Goal: Transaction & Acquisition: Download file/media

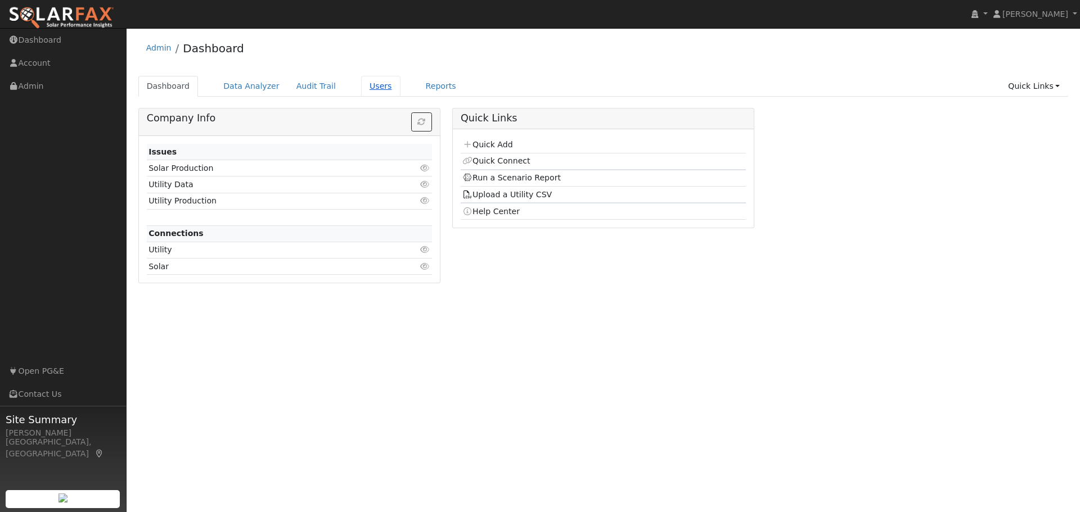
click at [363, 87] on link "Users" at bounding box center [380, 86] width 39 height 21
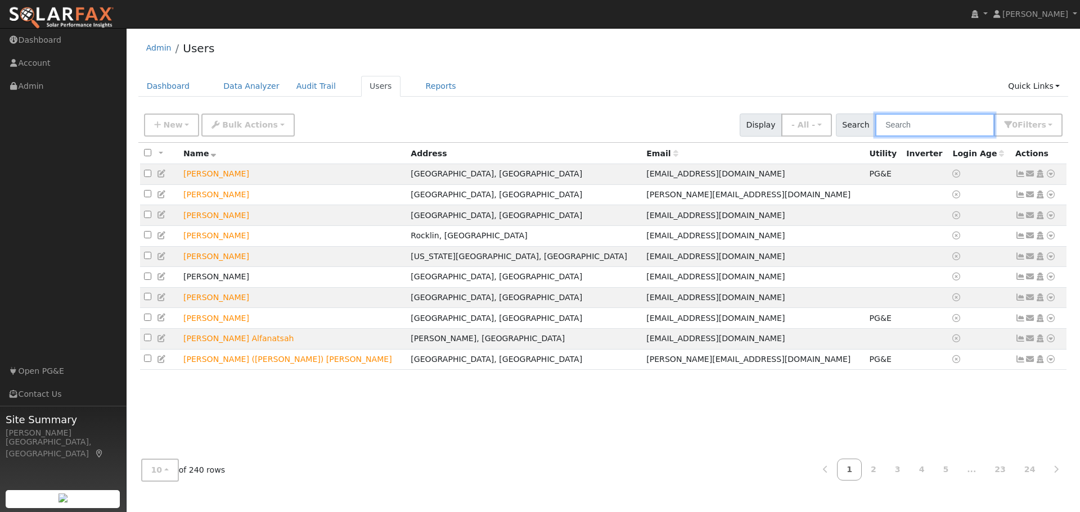
click at [899, 124] on input "text" at bounding box center [934, 125] width 119 height 23
type input "south"
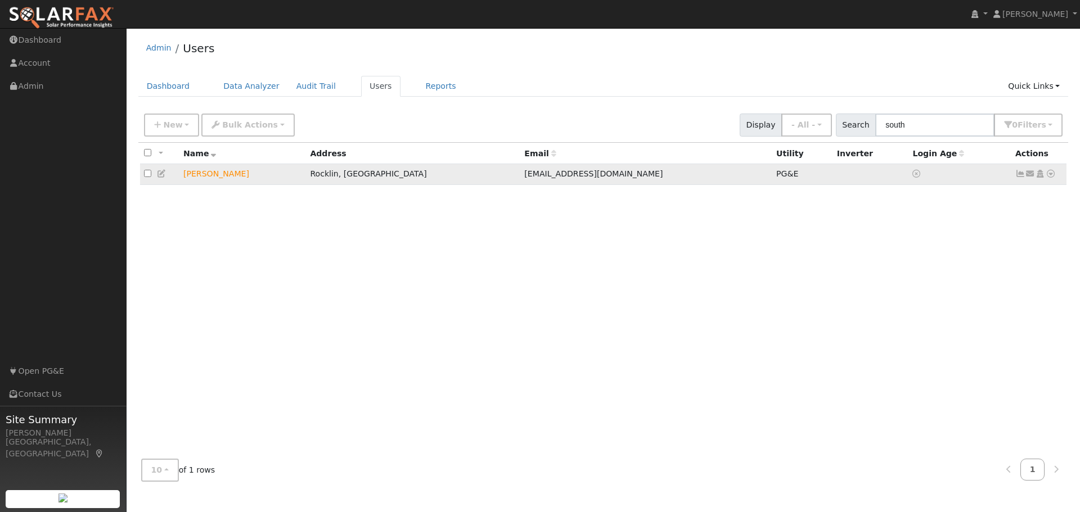
click at [1047, 175] on icon at bounding box center [1051, 174] width 10 height 8
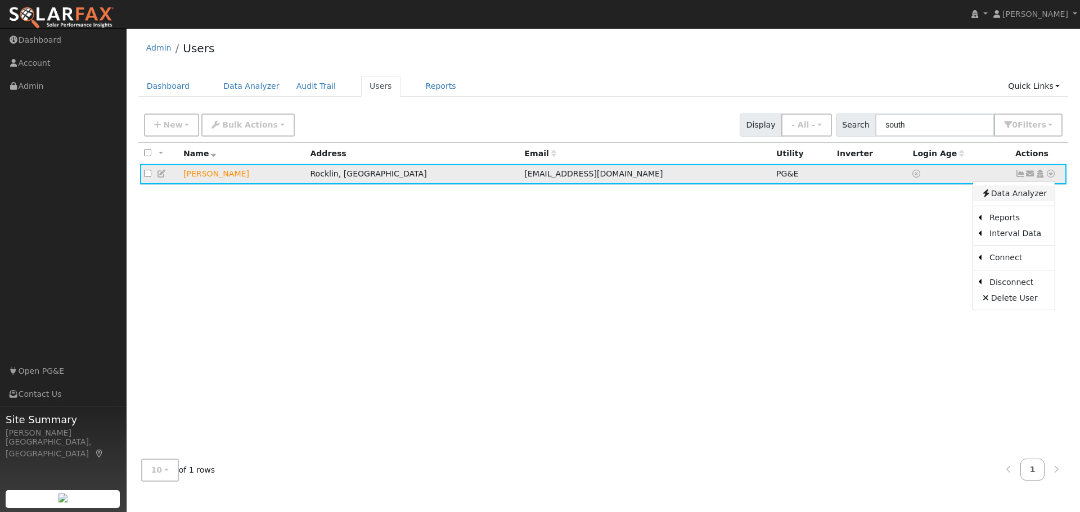
click at [1019, 195] on link "Data Analyzer" at bounding box center [1014, 194] width 82 height 16
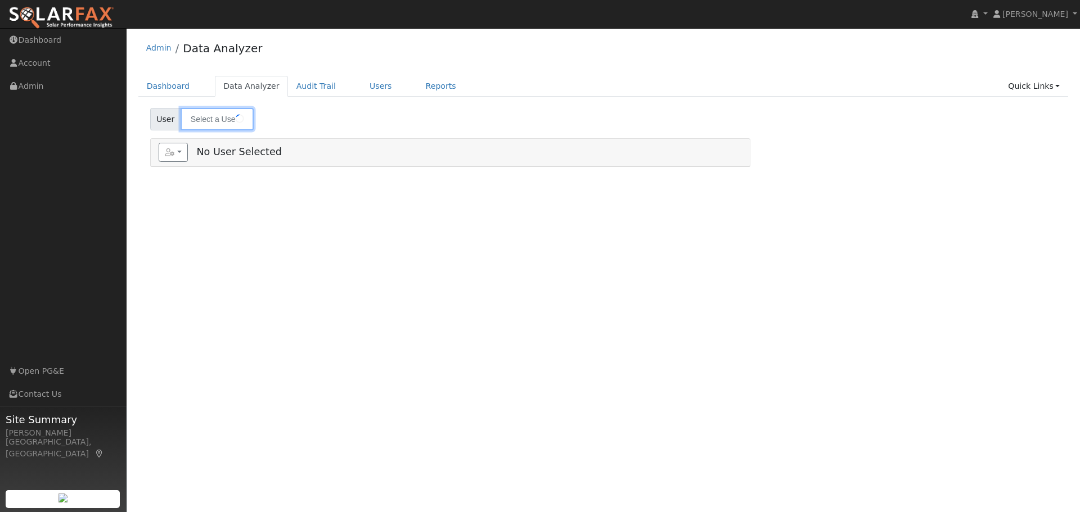
type input "[PERSON_NAME]"
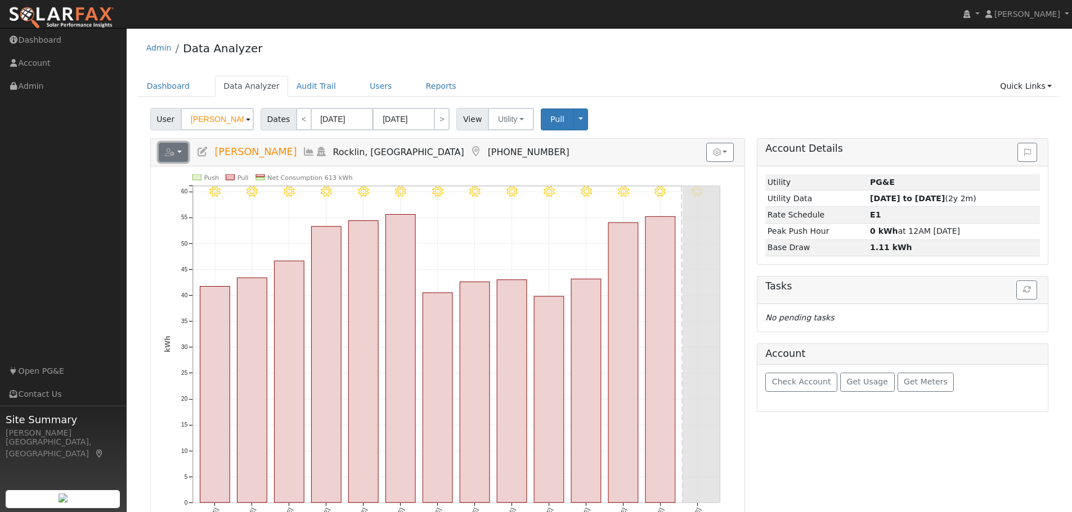
click at [181, 152] on button "button" at bounding box center [174, 152] width 30 height 19
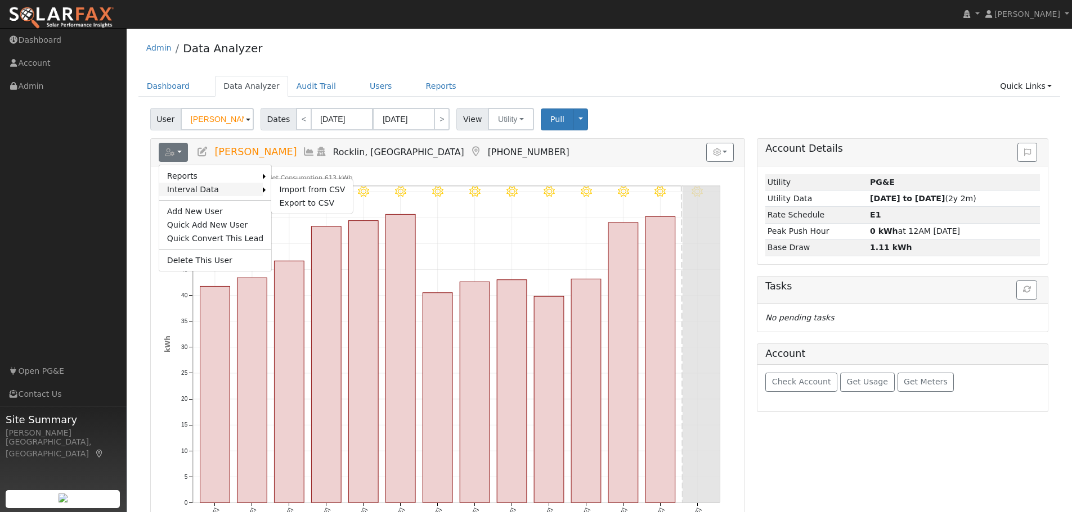
click at [215, 187] on link "Interval Data" at bounding box center [211, 190] width 104 height 14
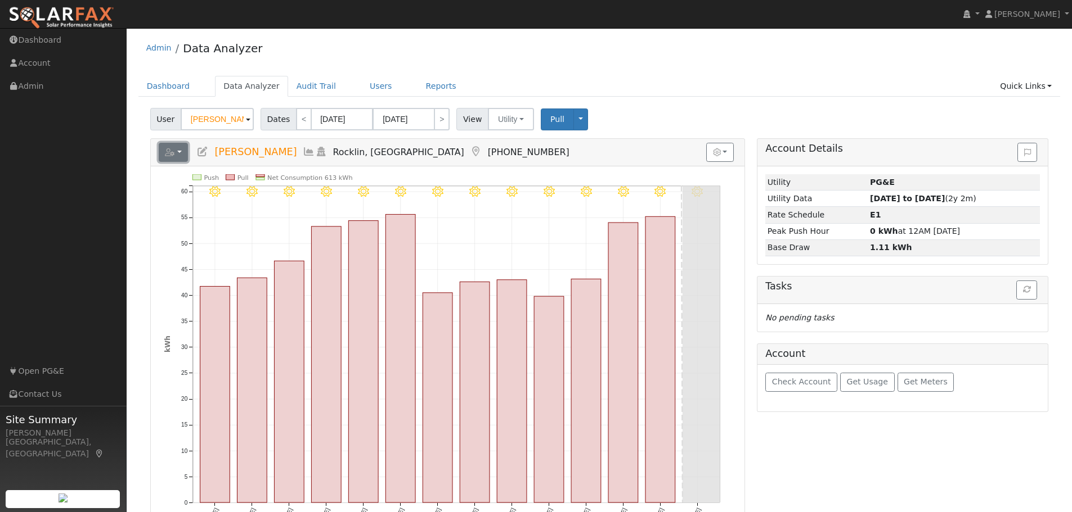
click at [170, 154] on icon "button" at bounding box center [170, 153] width 10 height 8
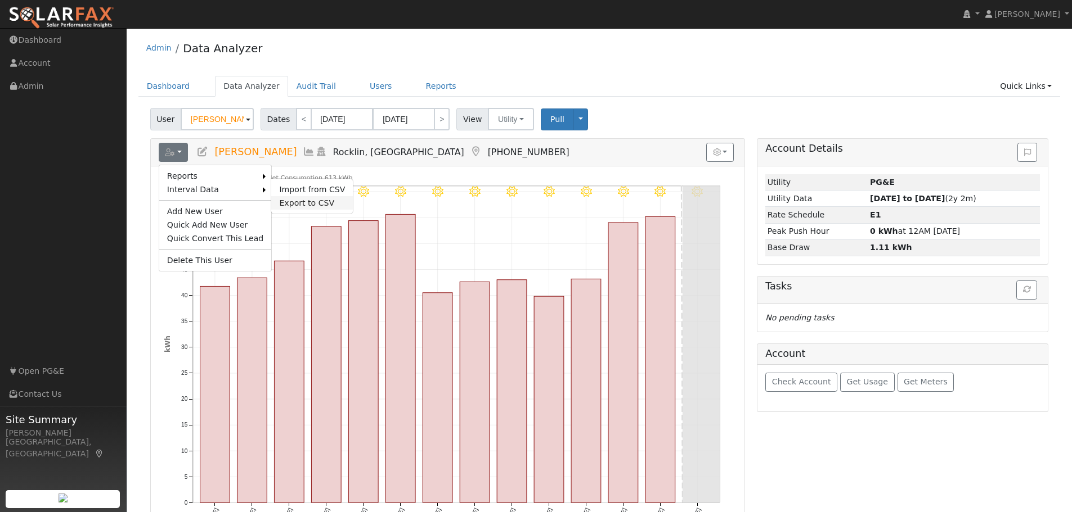
click at [281, 197] on link "Export to CSV" at bounding box center [312, 203] width 82 height 14
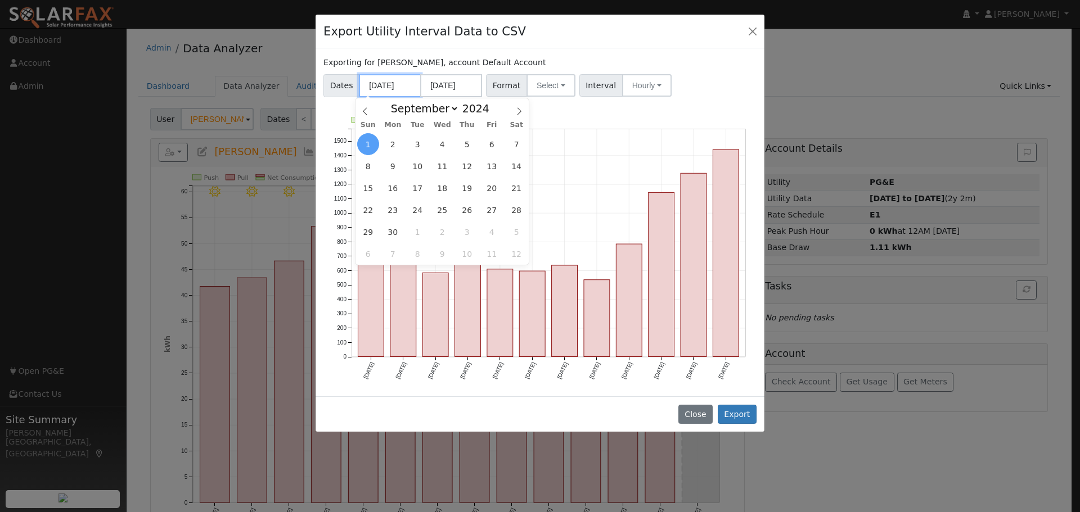
drag, startPoint x: 392, startPoint y: 85, endPoint x: 359, endPoint y: 82, distance: 33.4
click at [359, 82] on input "[DATE]" at bounding box center [390, 85] width 62 height 23
click at [365, 112] on icon at bounding box center [365, 111] width 8 height 8
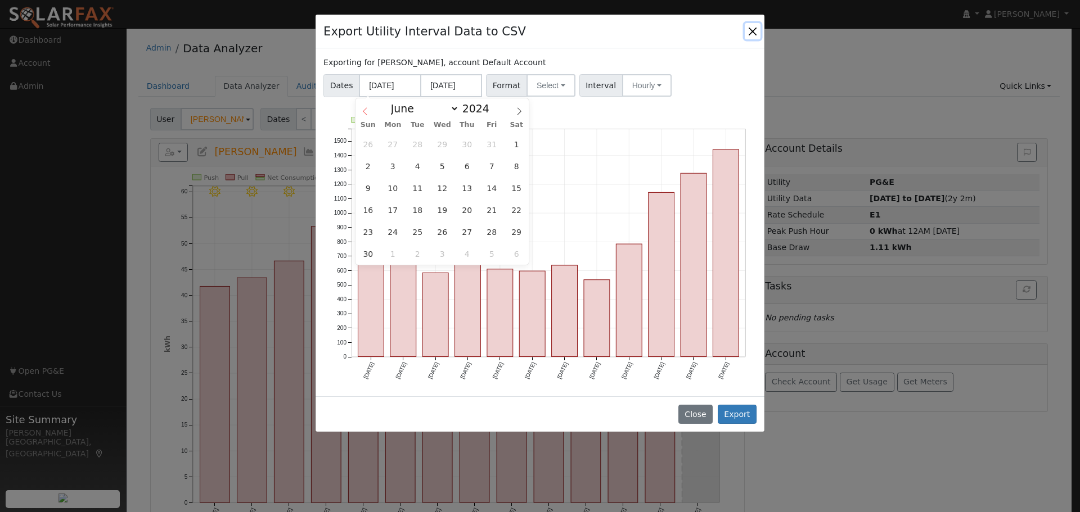
click at [365, 112] on icon at bounding box center [365, 111] width 8 height 8
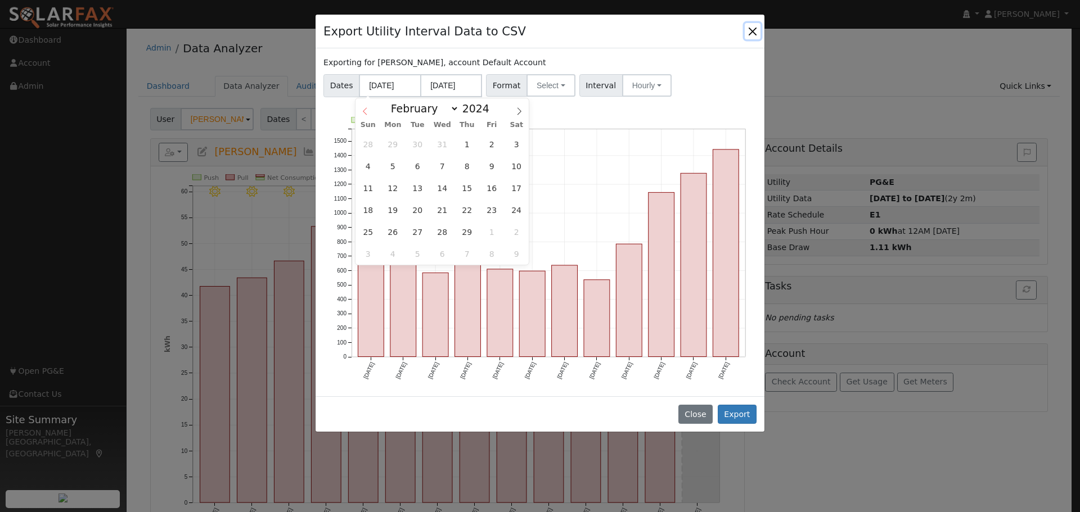
select select "0"
click at [365, 112] on icon at bounding box center [365, 111] width 8 height 8
type input "2023"
click at [365, 112] on icon at bounding box center [365, 111] width 8 height 8
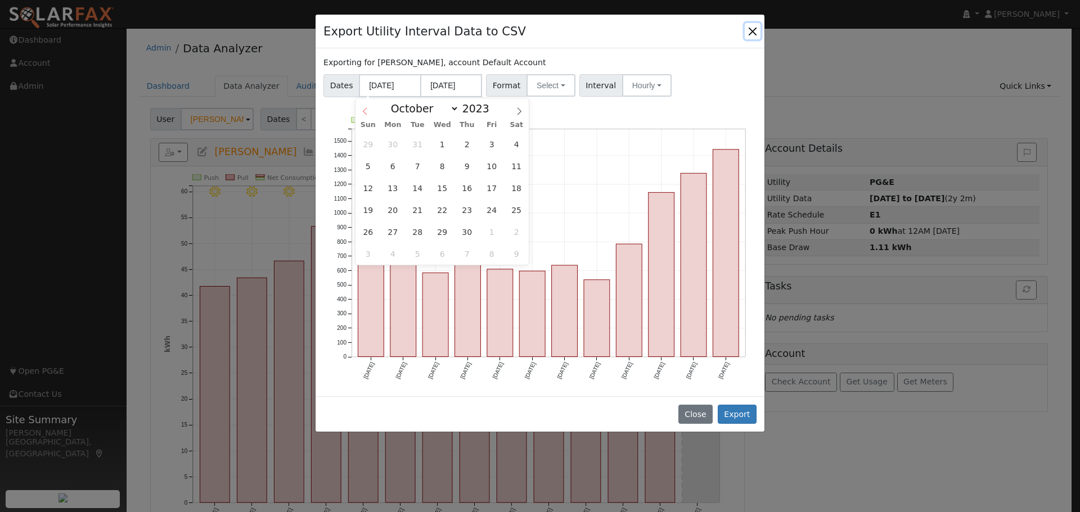
click at [365, 112] on icon at bounding box center [365, 111] width 8 height 8
select select "7"
click at [417, 143] on span "1" at bounding box center [418, 144] width 22 height 22
type input "[DATE]"
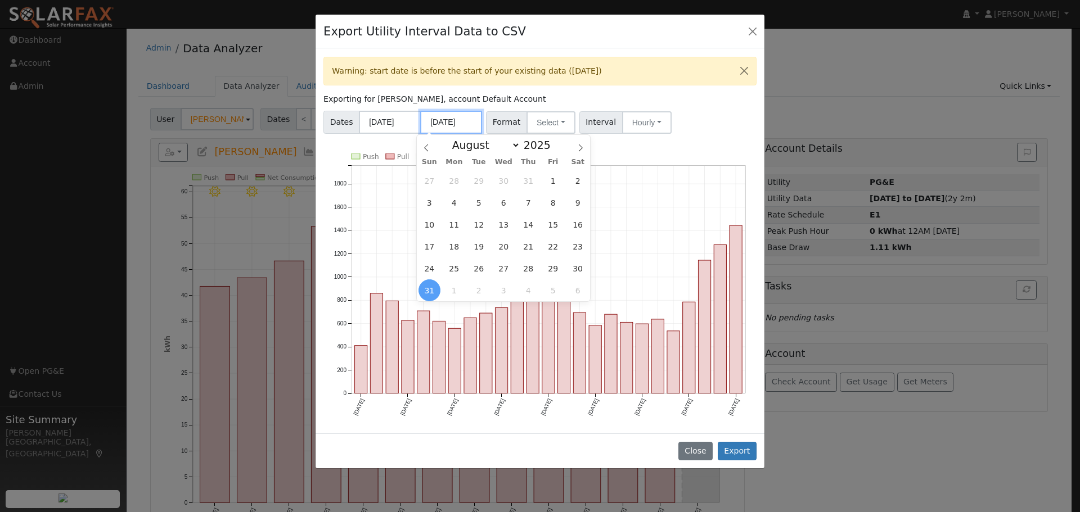
click at [471, 122] on input "[DATE]" at bounding box center [451, 122] width 62 height 23
click at [431, 147] on span at bounding box center [426, 144] width 19 height 19
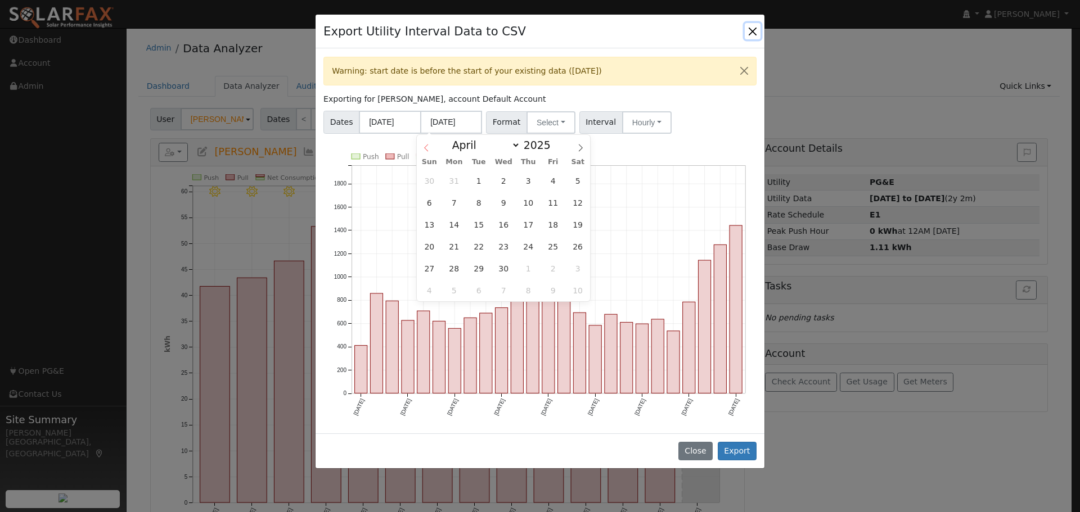
click at [431, 147] on span at bounding box center [426, 144] width 19 height 19
select select "0"
click at [431, 147] on span at bounding box center [426, 144] width 19 height 19
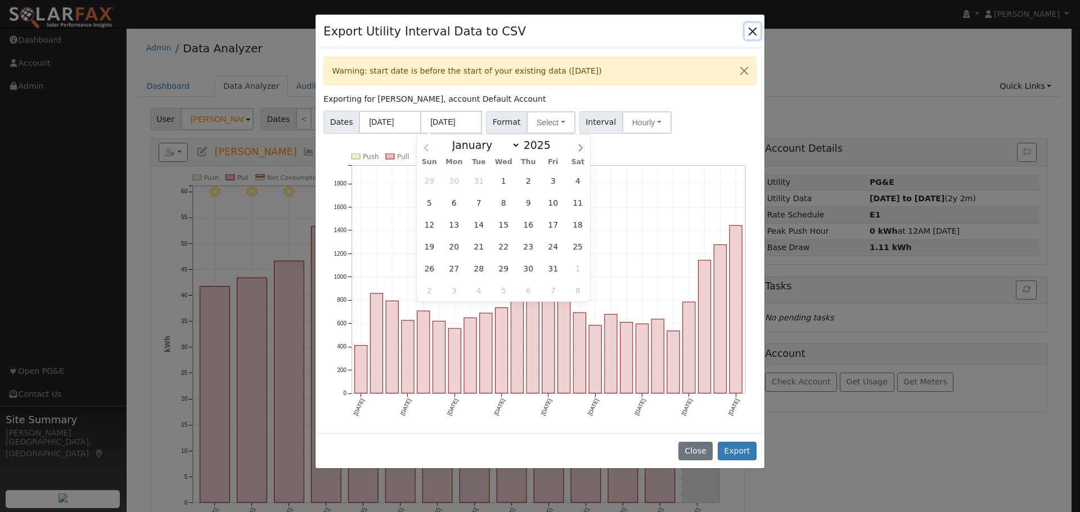
type input "2024"
click at [431, 147] on span at bounding box center [426, 144] width 19 height 19
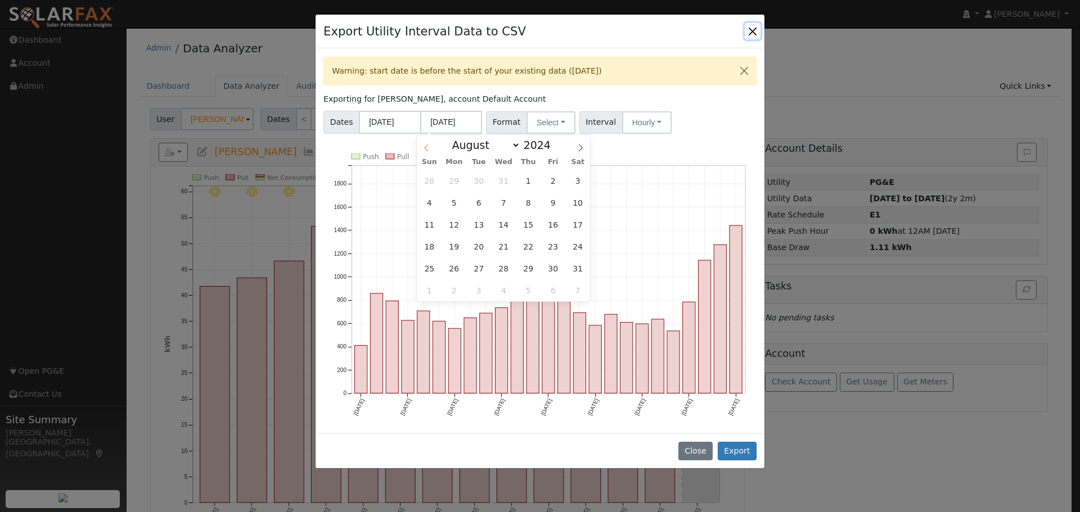
click at [431, 147] on span at bounding box center [426, 144] width 19 height 19
select select "6"
click at [498, 266] on span "31" at bounding box center [504, 269] width 22 height 22
type input "[DATE]"
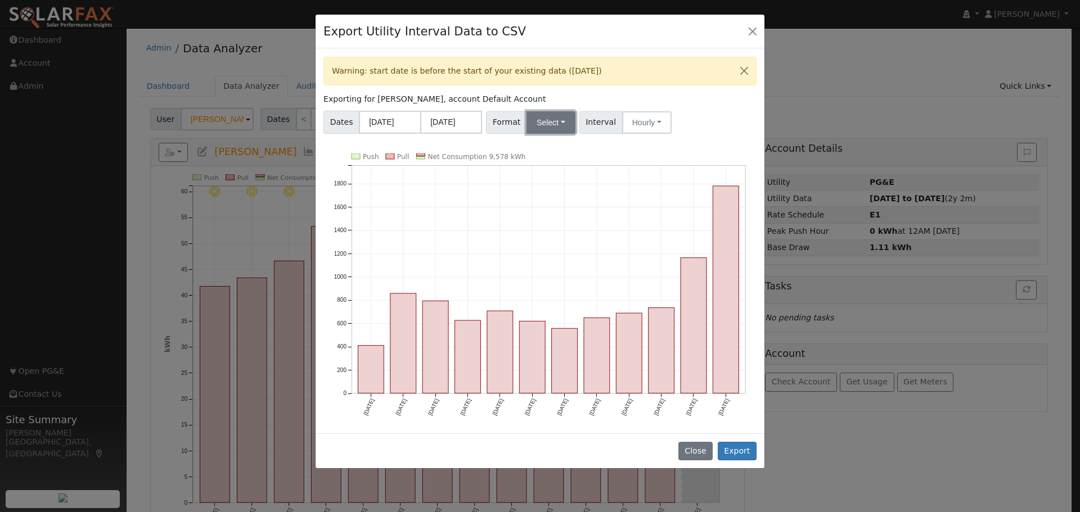
click at [561, 124] on button "Select" at bounding box center [551, 122] width 49 height 23
click at [548, 149] on link "Generic" at bounding box center [564, 148] width 80 height 16
click at [384, 122] on input "[DATE]" at bounding box center [390, 122] width 62 height 23
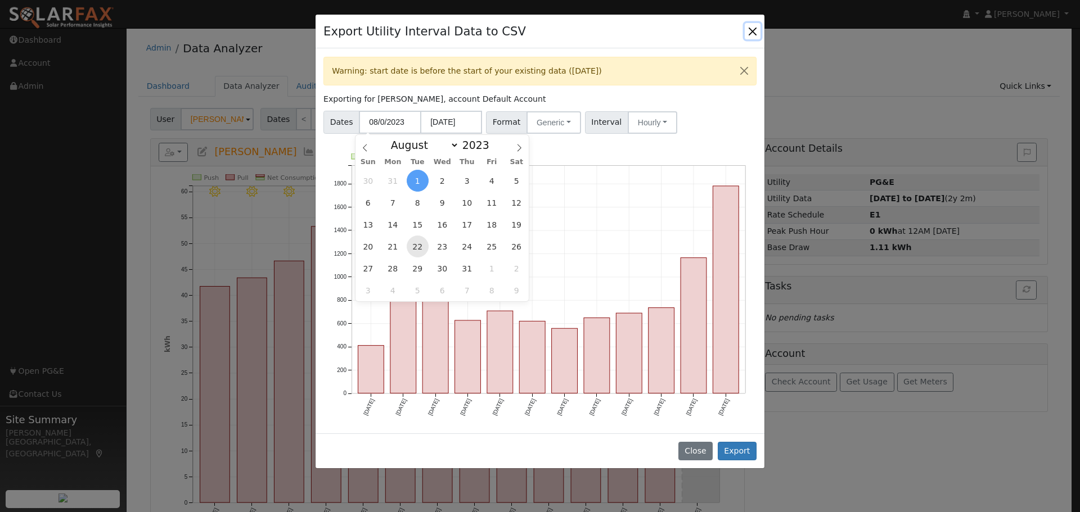
click at [414, 245] on span "22" at bounding box center [418, 247] width 22 height 22
type input "[DATE]"
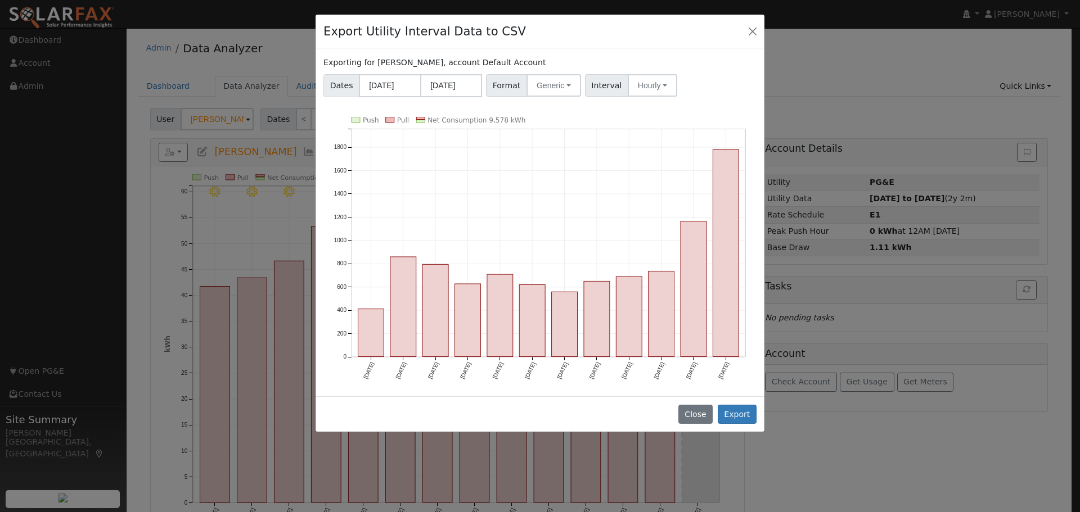
click at [529, 228] on icon "Push Pull Net Consumption 9,578 kWh [DATE] Sep '[DATE] Nov '[DATE] Jan '[DATE] …" at bounding box center [539, 257] width 433 height 280
click at [467, 85] on input "[DATE]" at bounding box center [451, 85] width 62 height 23
click at [433, 210] on span "21" at bounding box center [430, 210] width 22 height 22
type input "[DATE]"
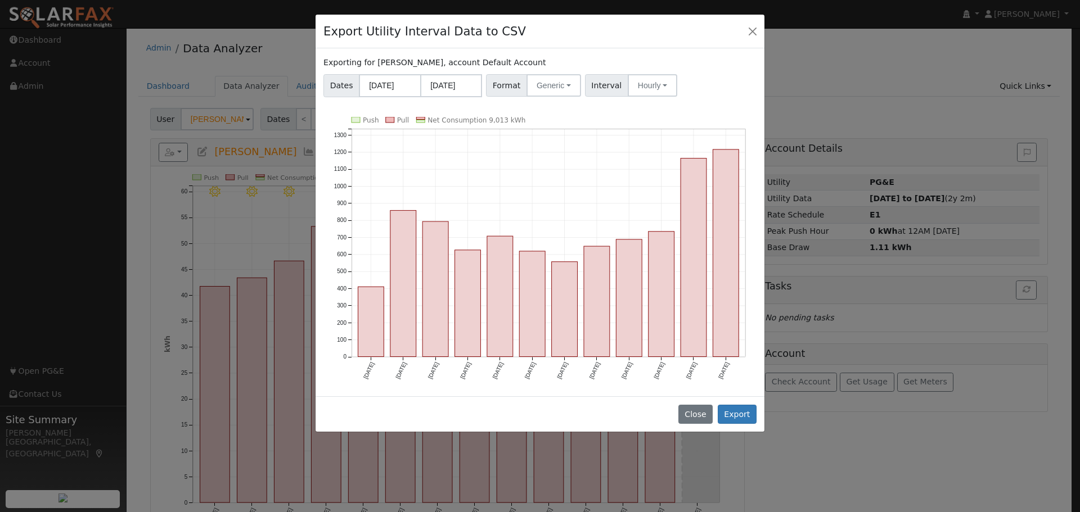
click at [577, 189] on icon "Push Pull Net Consumption 9,013 kWh [DATE] Sep '[DATE] Nov '[DATE] Jan '[DATE] …" at bounding box center [539, 257] width 433 height 280
click at [556, 87] on button "Generic" at bounding box center [554, 85] width 55 height 23
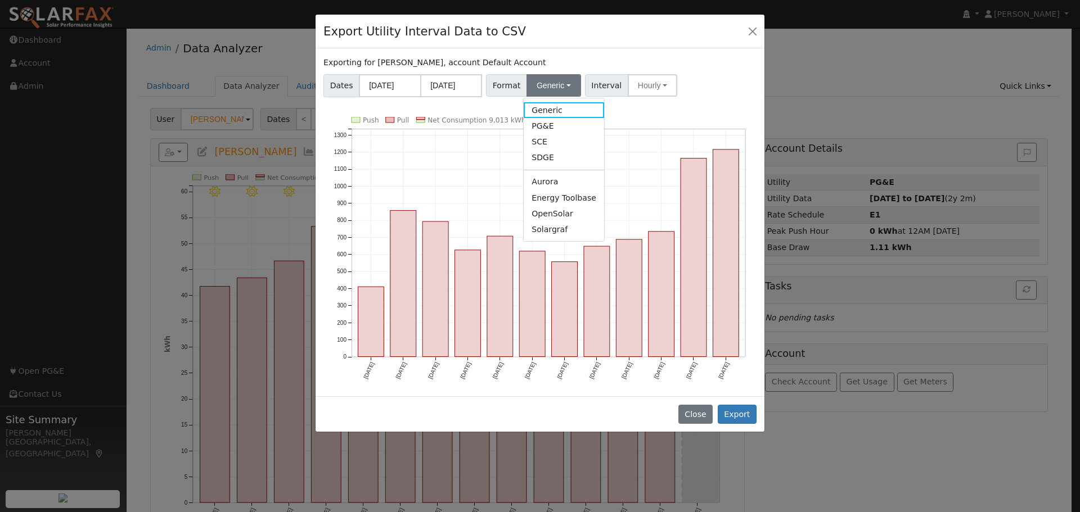
click at [638, 132] on icon "Push Pull Net Consumption 9,013 kWh [DATE] Sep '[DATE] Nov '[DATE] Jan '[DATE] …" at bounding box center [539, 257] width 433 height 280
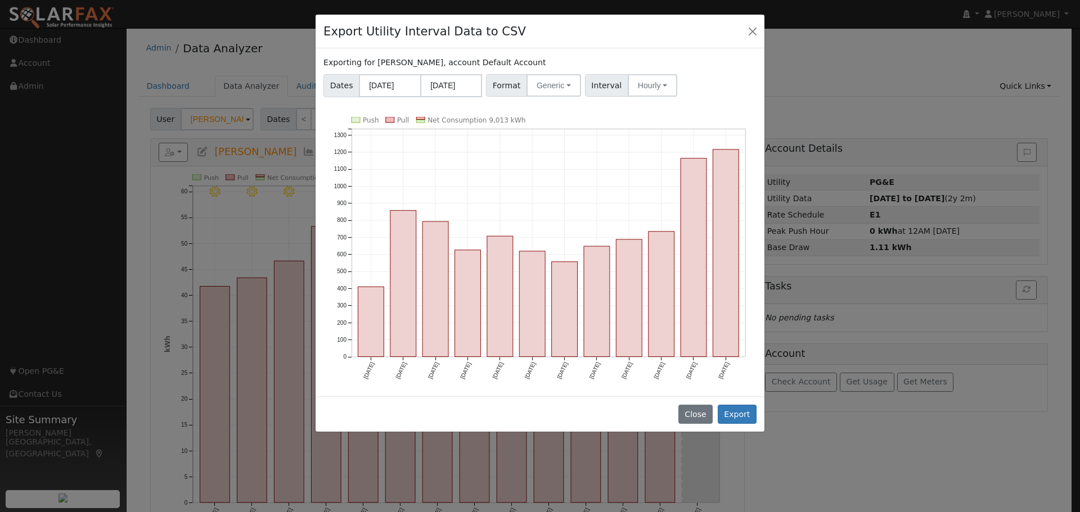
click at [599, 193] on icon "Push Pull Net Consumption 9,013 kWh [DATE] Sep '[DATE] Nov '[DATE] Jan '[DATE] …" at bounding box center [539, 257] width 433 height 280
click at [741, 417] on button "Export" at bounding box center [737, 414] width 39 height 19
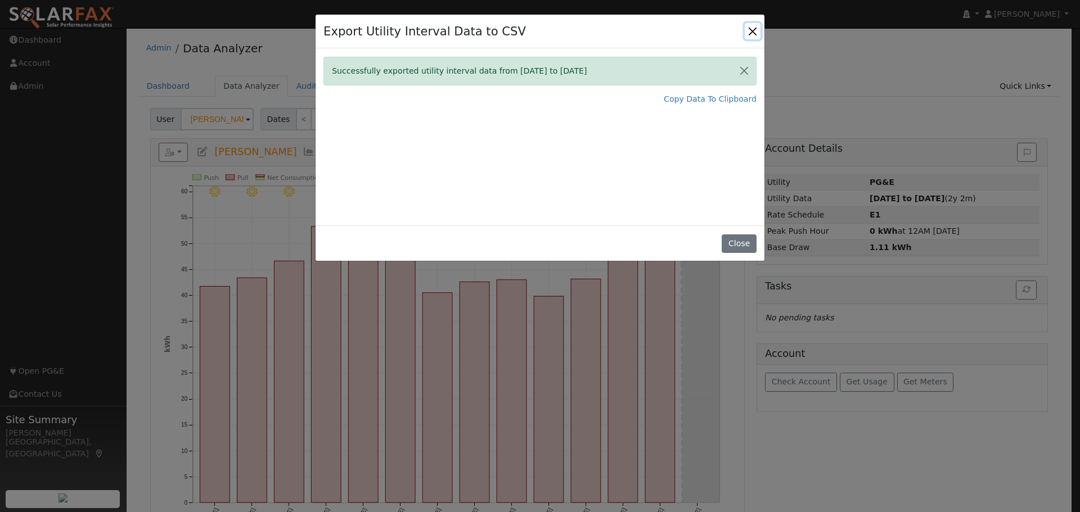
click at [752, 30] on button "Close" at bounding box center [753, 31] width 16 height 16
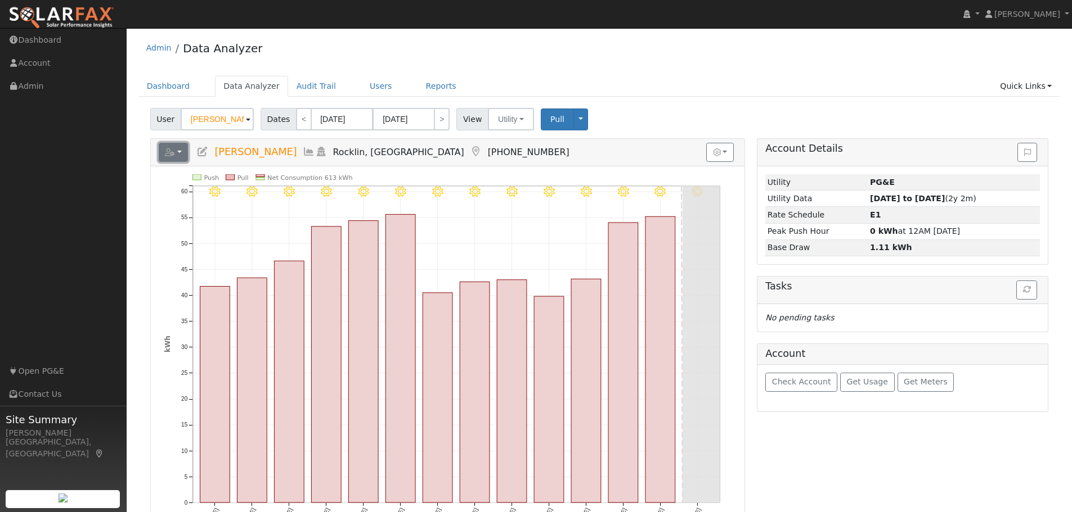
click at [181, 154] on button "button" at bounding box center [174, 152] width 30 height 19
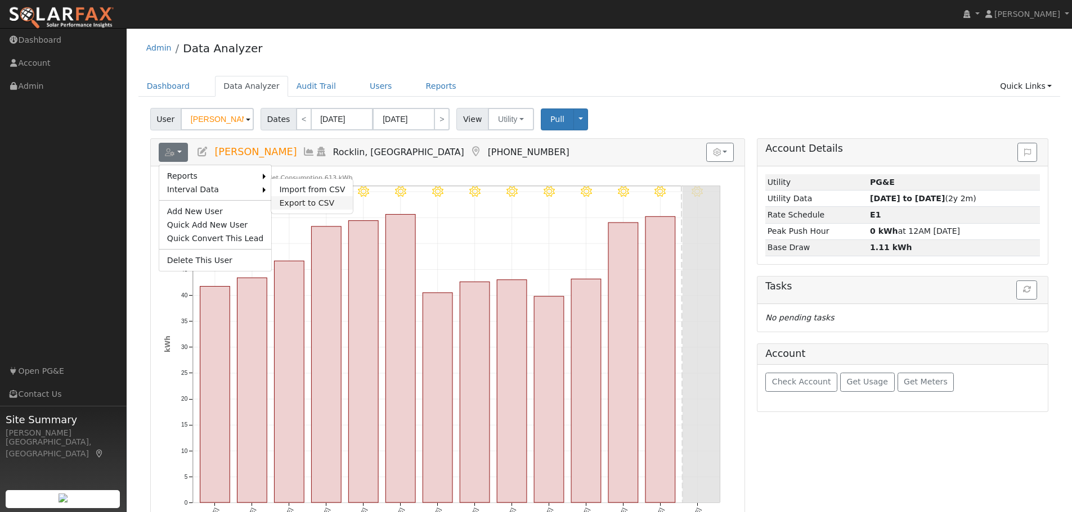
click at [296, 200] on link "Export to CSV" at bounding box center [312, 203] width 82 height 14
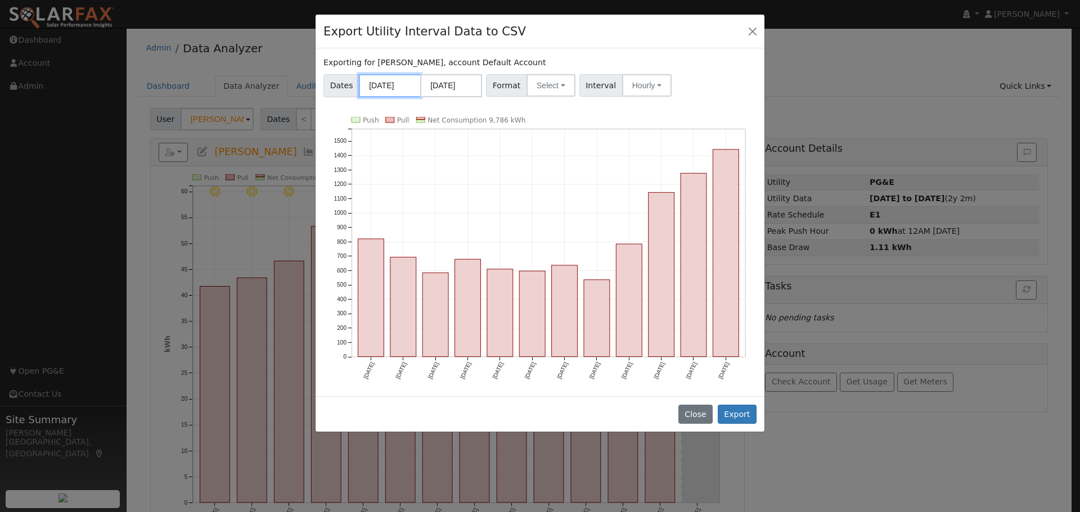
click at [406, 86] on input "[DATE]" at bounding box center [390, 85] width 62 height 23
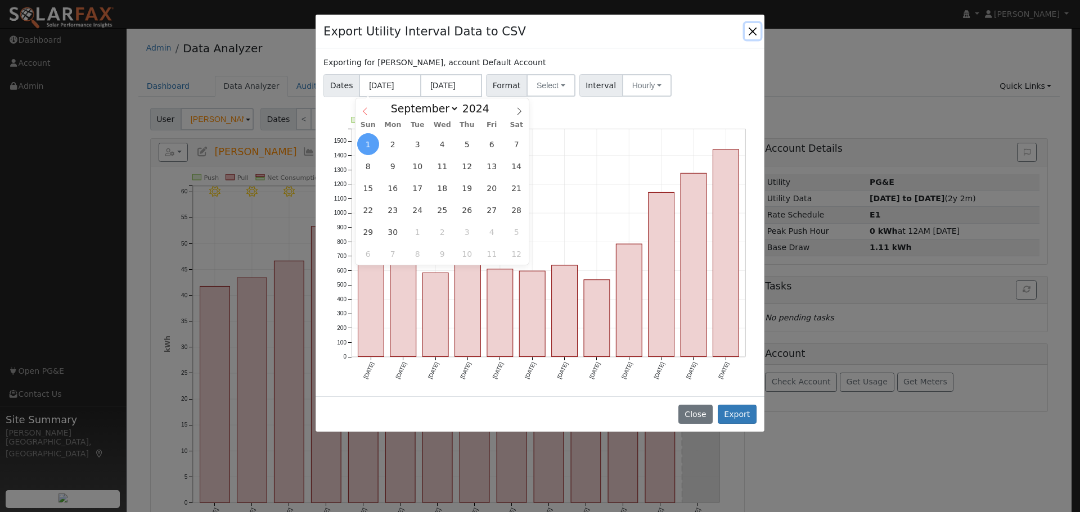
click at [366, 108] on icon at bounding box center [365, 111] width 8 height 8
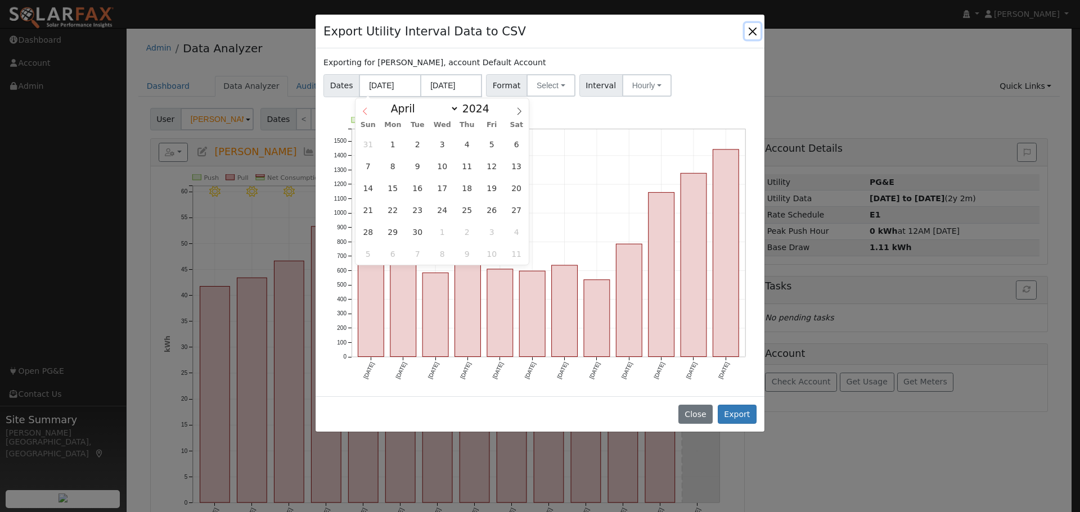
click at [366, 108] on icon at bounding box center [365, 111] width 8 height 8
select select "0"
click at [366, 108] on icon at bounding box center [365, 111] width 8 height 8
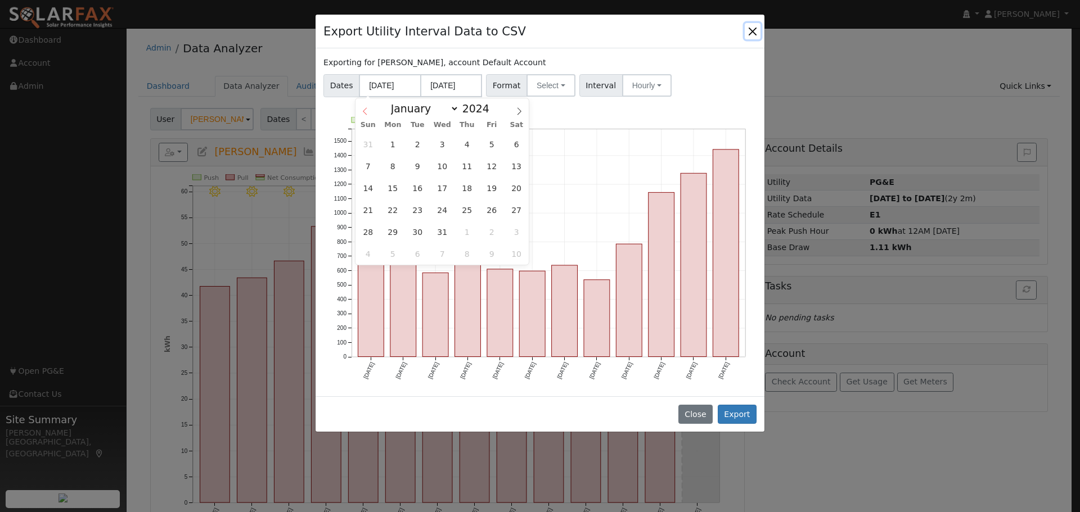
type input "2023"
click at [366, 108] on icon at bounding box center [365, 111] width 8 height 8
click at [518, 110] on icon at bounding box center [519, 111] width 8 height 8
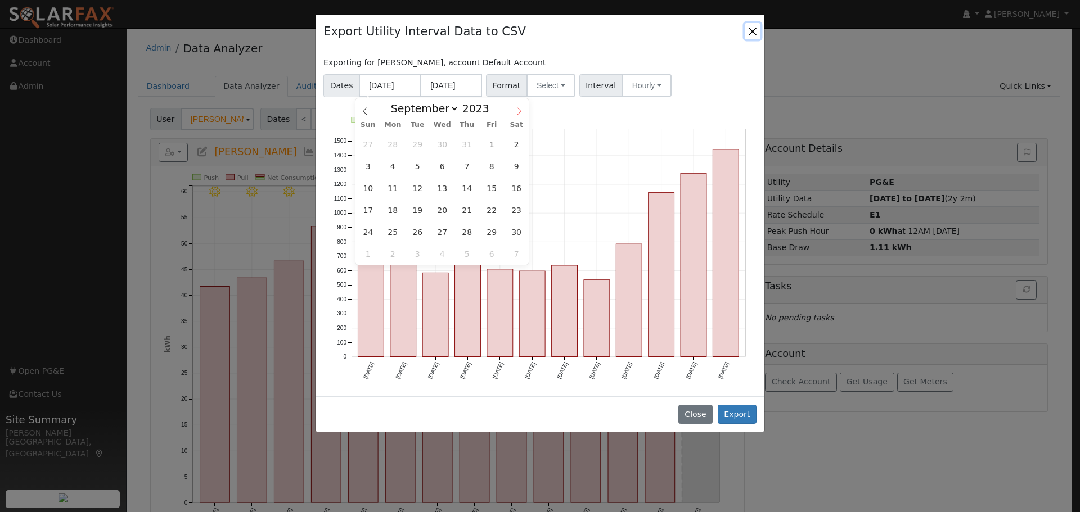
select select "9"
click at [374, 213] on span "22" at bounding box center [368, 210] width 22 height 22
type input "[DATE]"
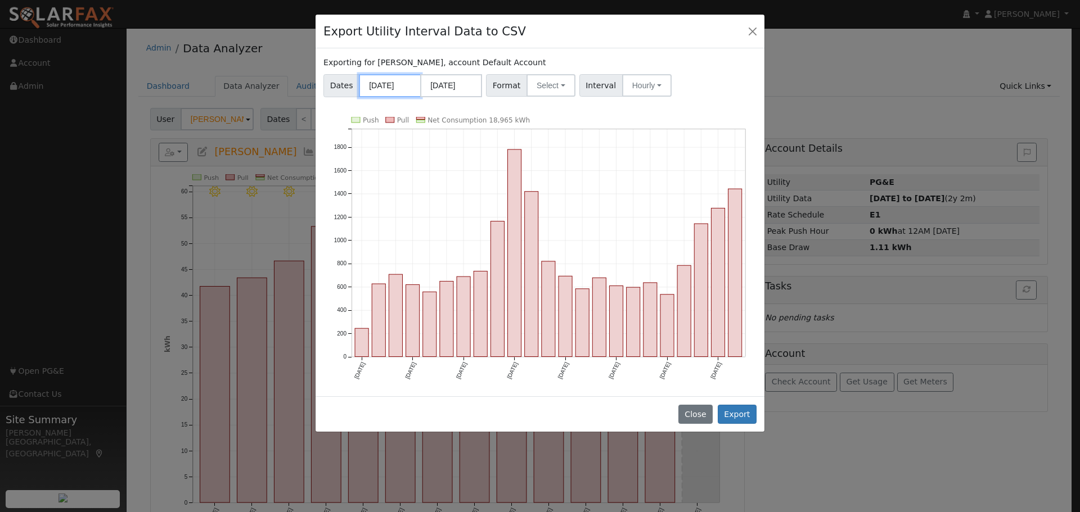
click at [377, 86] on input "[DATE]" at bounding box center [390, 85] width 62 height 23
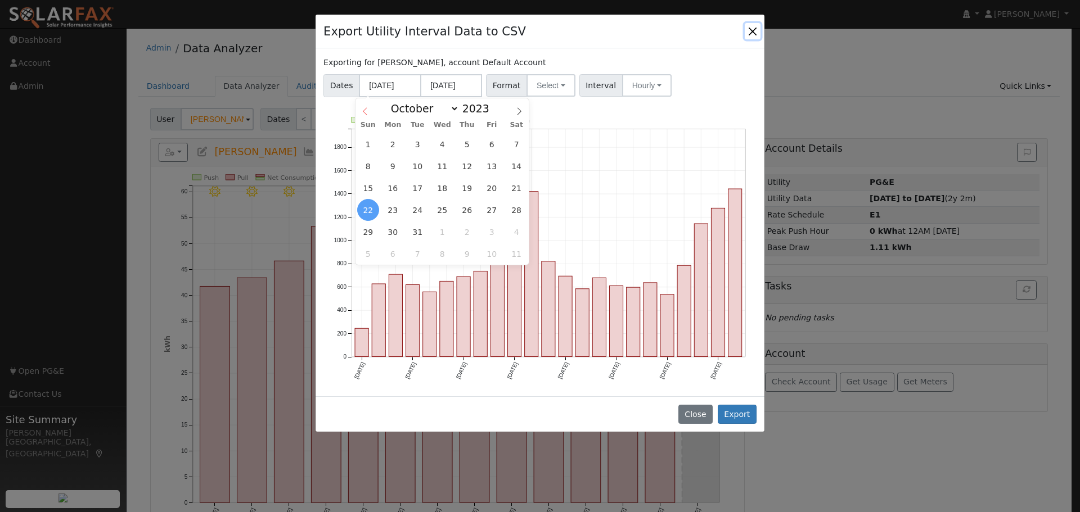
click at [365, 111] on icon at bounding box center [365, 111] width 8 height 8
select select "7"
click at [420, 209] on span "22" at bounding box center [418, 210] width 22 height 22
type input "[DATE]"
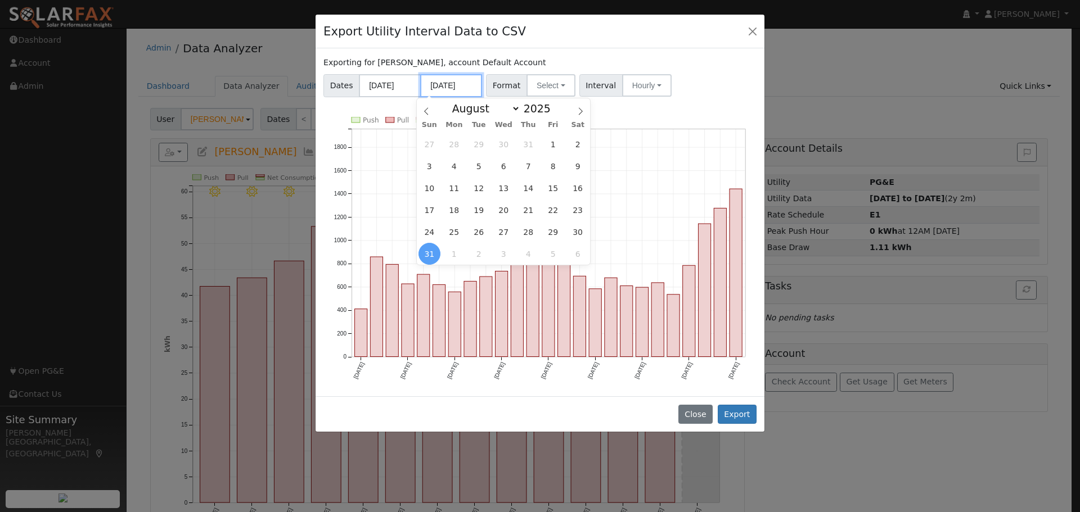
drag, startPoint x: 443, startPoint y: 86, endPoint x: 446, endPoint y: 93, distance: 7.8
click at [443, 86] on input "[DATE]" at bounding box center [451, 85] width 62 height 23
click at [428, 113] on icon at bounding box center [426, 111] width 8 height 8
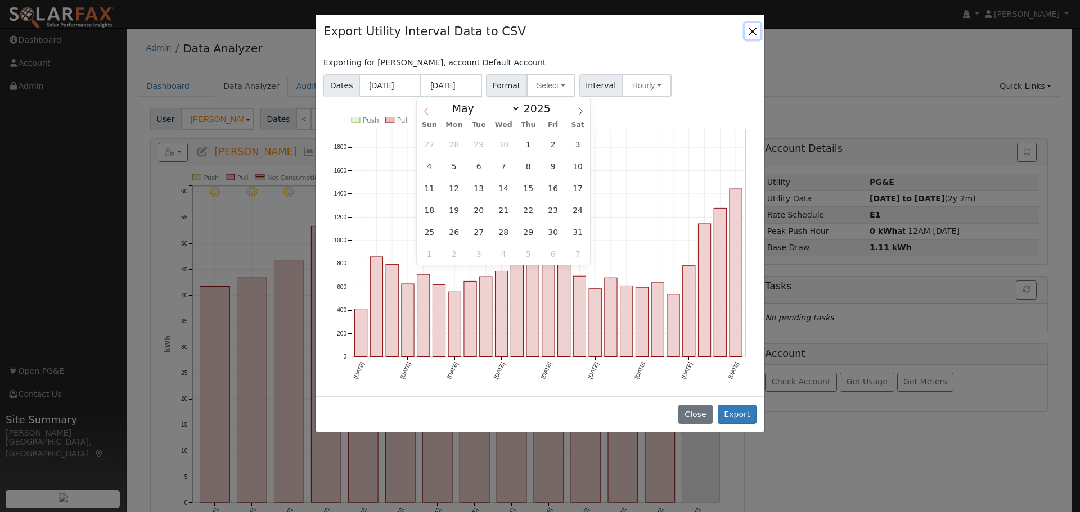
click at [428, 113] on icon at bounding box center [426, 111] width 8 height 8
select select "0"
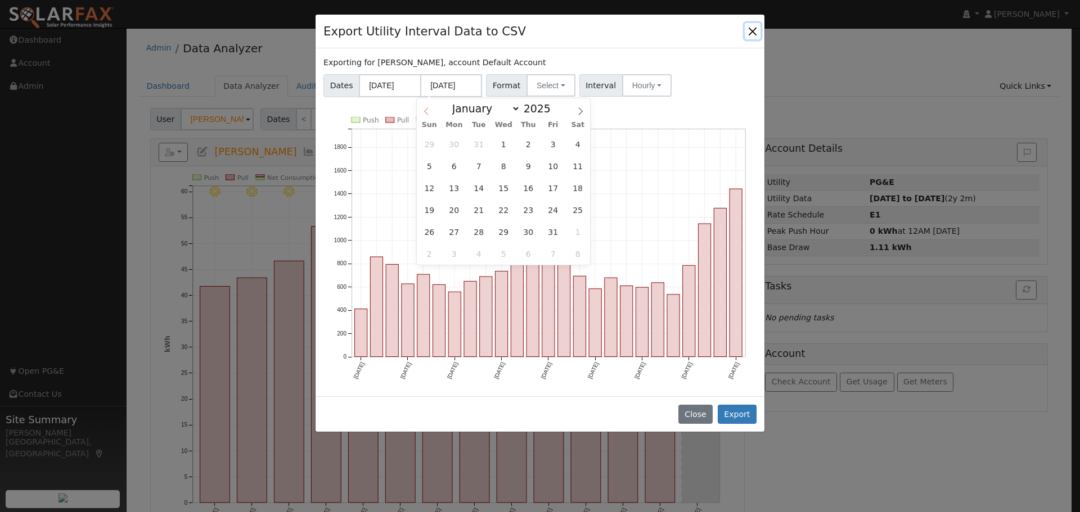
click at [428, 113] on icon at bounding box center [426, 111] width 8 height 8
type input "2024"
click at [428, 113] on icon at bounding box center [426, 111] width 8 height 8
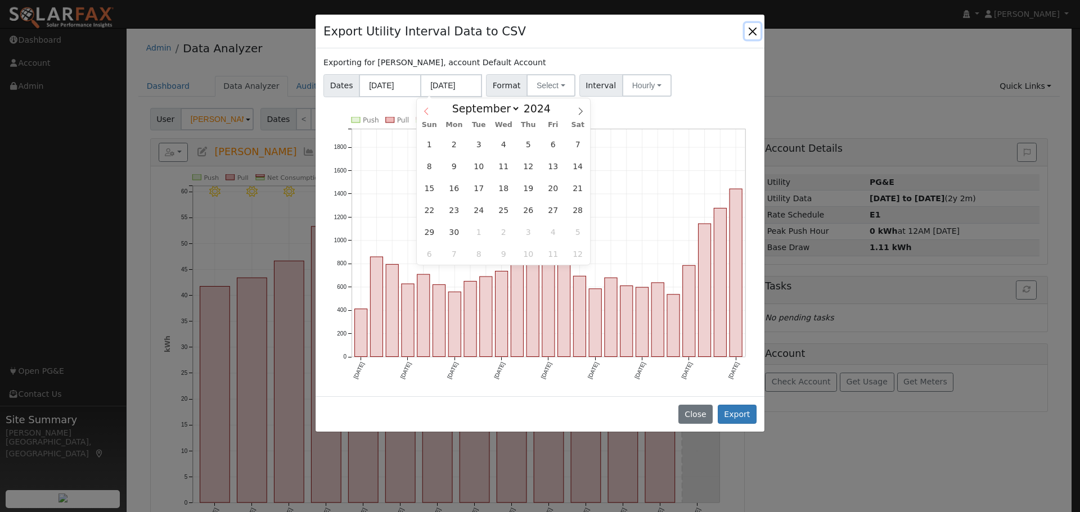
click at [428, 113] on icon at bounding box center [426, 111] width 8 height 8
select select "7"
click at [503, 210] on span "21" at bounding box center [504, 210] width 22 height 22
type input "[DATE]"
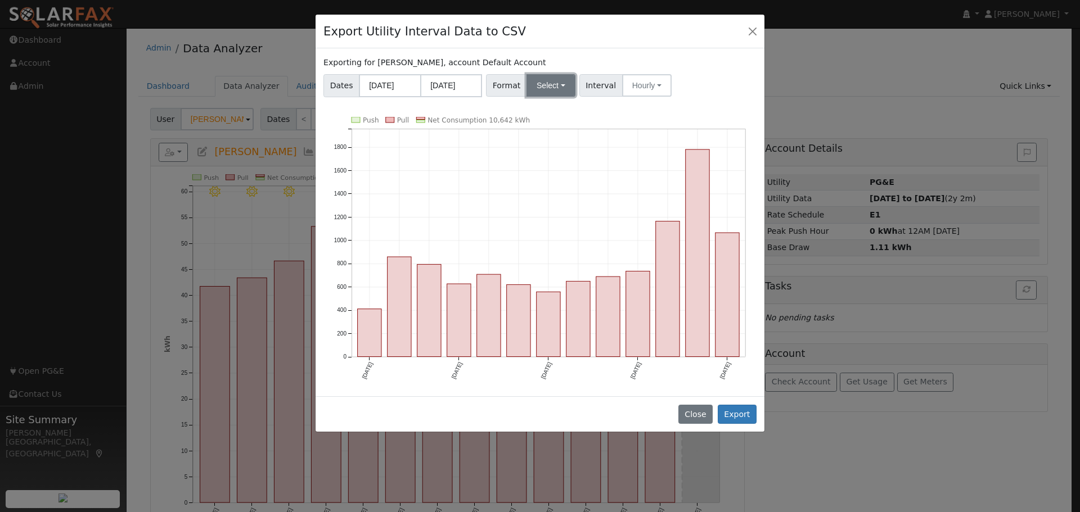
click at [541, 89] on button "Select" at bounding box center [551, 85] width 49 height 23
click at [550, 112] on link "Generic" at bounding box center [564, 110] width 80 height 16
click at [739, 412] on button "Export" at bounding box center [737, 414] width 39 height 19
